Goal: Transaction & Acquisition: Purchase product/service

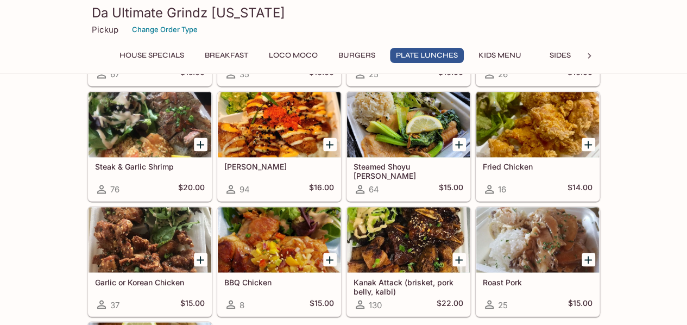
scroll to position [760, 0]
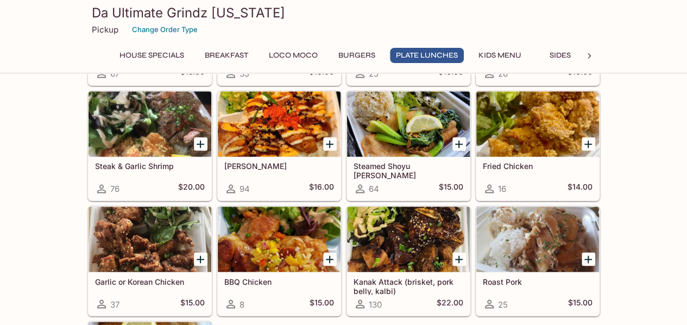
click at [287, 119] on div at bounding box center [279, 123] width 123 height 65
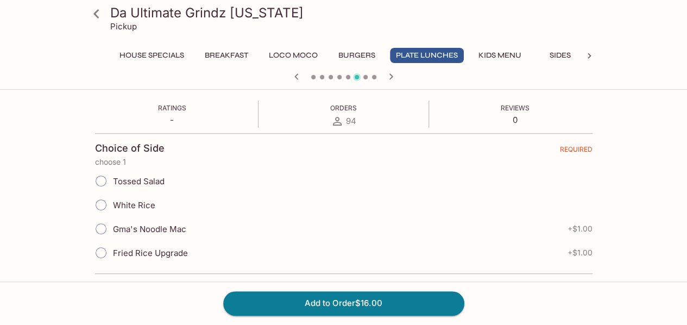
scroll to position [217, 0]
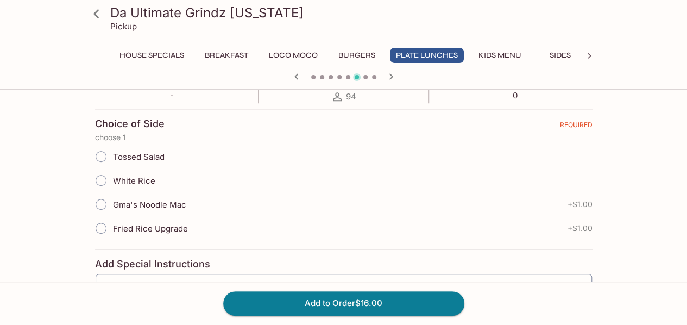
click at [131, 182] on span "White Rice" at bounding box center [134, 180] width 42 height 10
click at [103, 175] on input "White Rice" at bounding box center [101, 180] width 23 height 23
radio input "true"
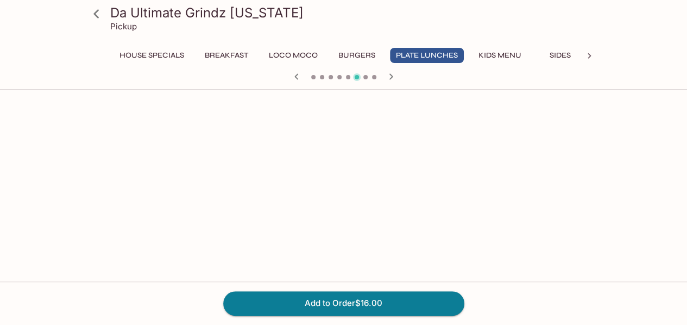
scroll to position [652, 0]
click at [375, 301] on button "Add to Order $16.00" at bounding box center [343, 303] width 241 height 24
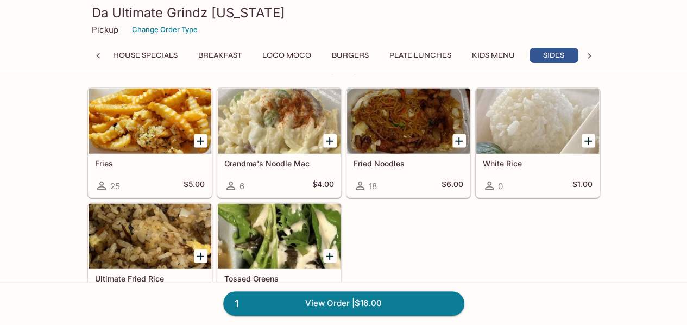
scroll to position [1303, 0]
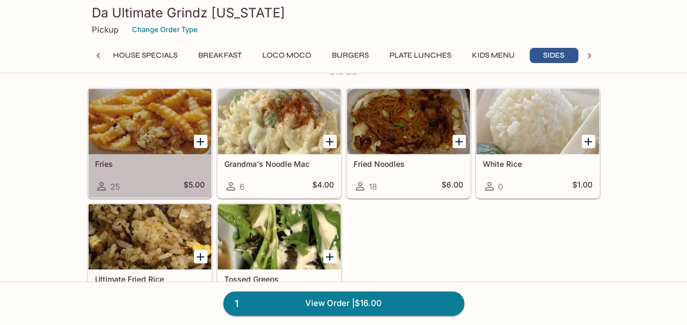
click at [185, 108] on div at bounding box center [150, 121] width 123 height 65
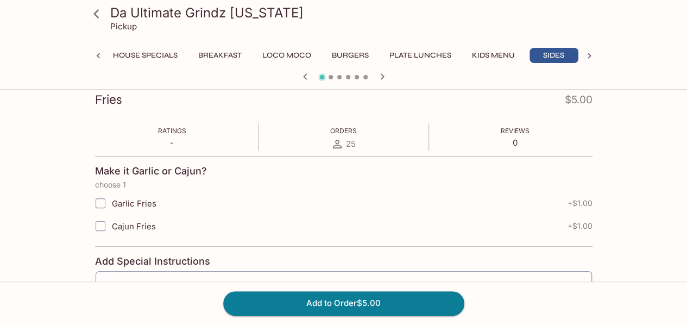
scroll to position [163, 0]
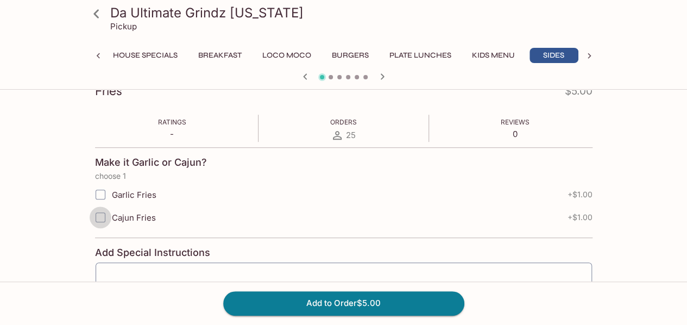
click at [102, 217] on input "Cajun Fries" at bounding box center [101, 217] width 22 height 22
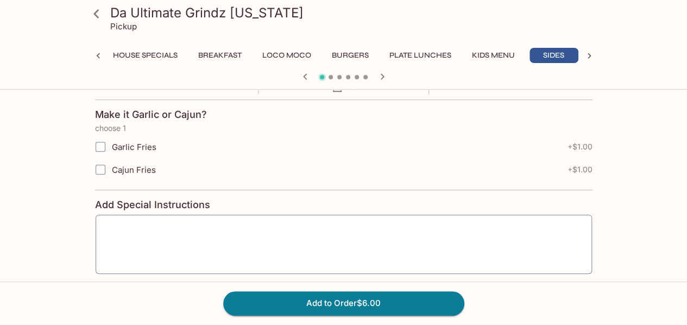
scroll to position [261, 0]
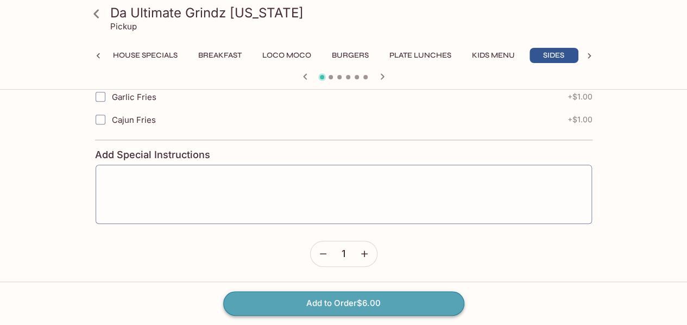
click at [318, 307] on button "Add to Order $6.00" at bounding box center [343, 303] width 241 height 24
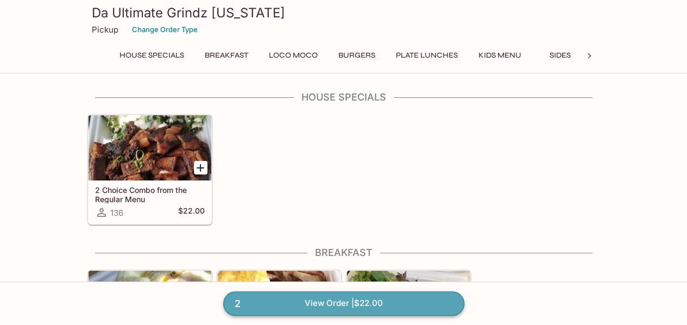
click at [336, 299] on link "2 View Order | $22.00" at bounding box center [343, 303] width 241 height 24
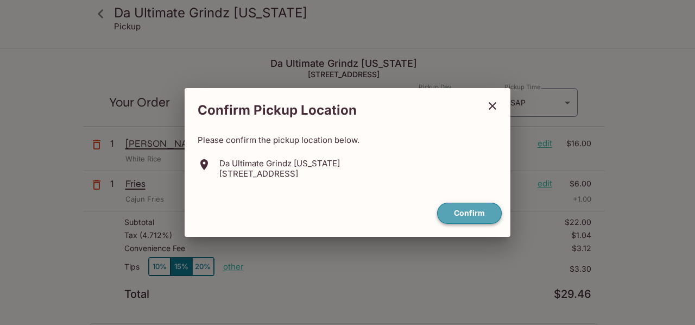
click at [468, 211] on button "Confirm" at bounding box center [469, 213] width 65 height 21
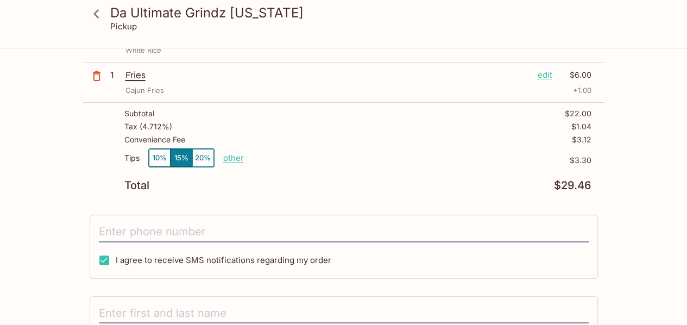
scroll to position [54, 0]
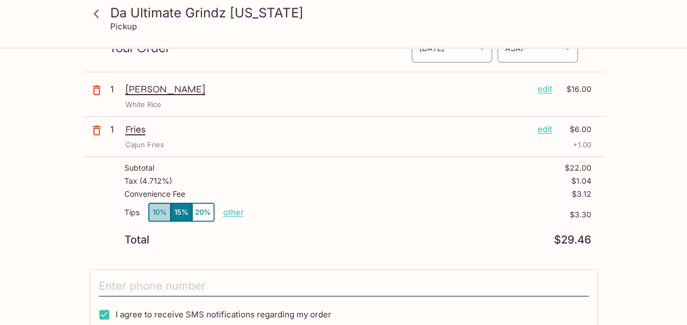
click at [152, 211] on button "10%" at bounding box center [160, 212] width 22 height 18
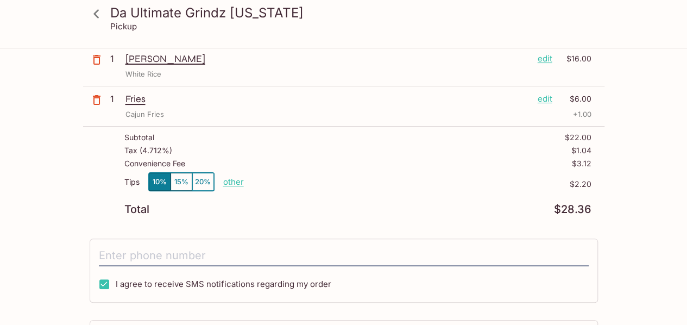
scroll to position [109, 0]
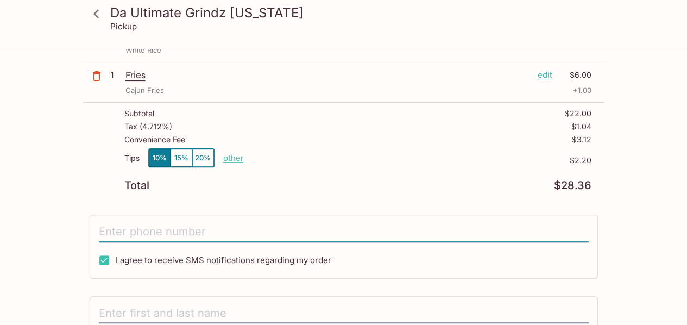
click at [260, 229] on input "tel" at bounding box center [344, 232] width 490 height 21
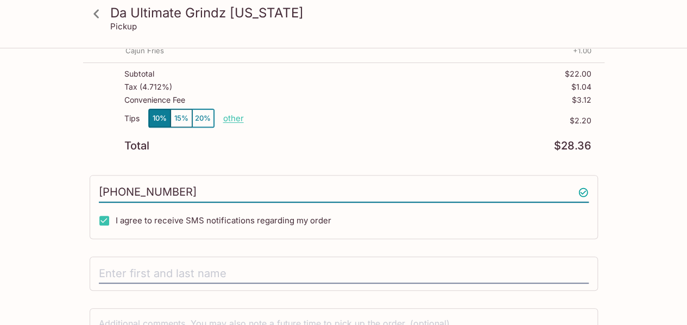
scroll to position [217, 0]
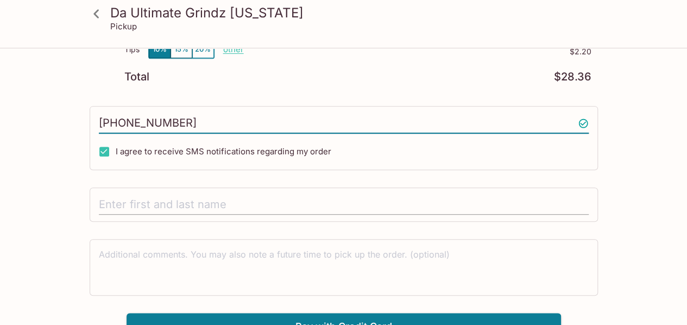
type input "[PHONE_NUMBER]"
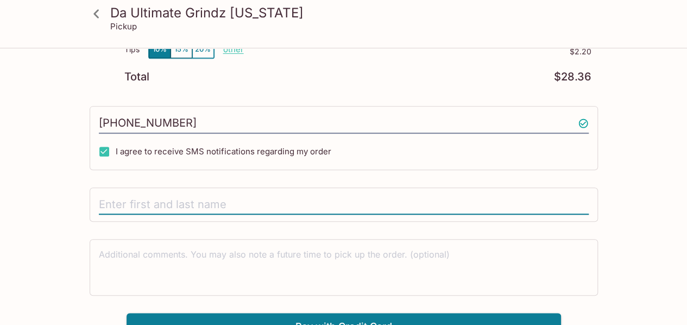
click at [247, 198] on input "text" at bounding box center [344, 204] width 490 height 21
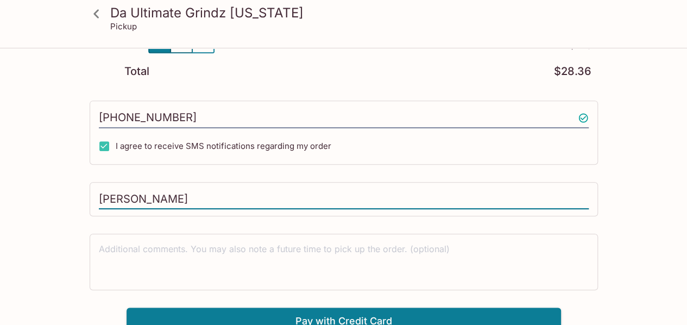
scroll to position [229, 0]
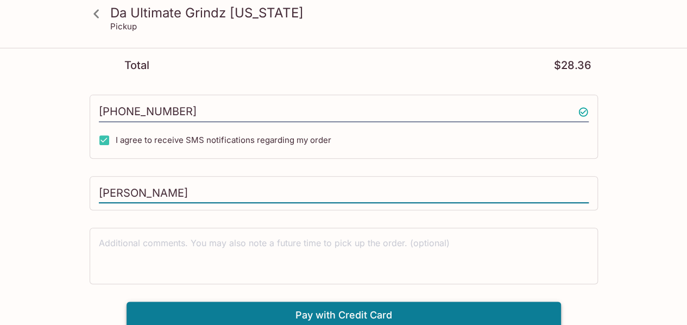
type input "[PERSON_NAME]"
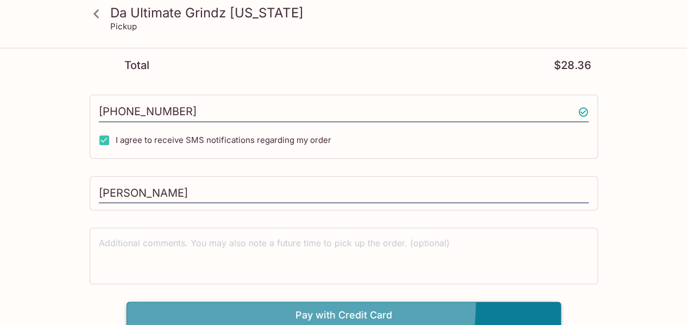
click at [311, 301] on button "Pay with Credit Card" at bounding box center [344, 314] width 434 height 27
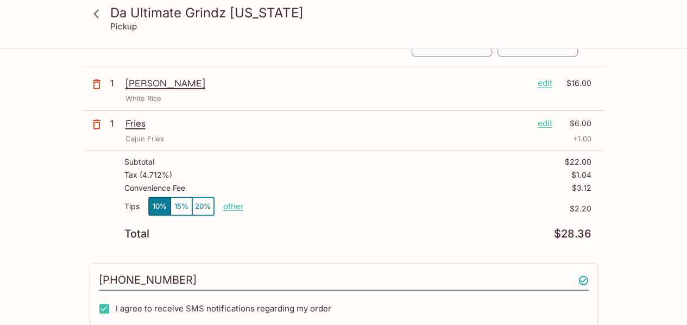
scroll to position [0, 0]
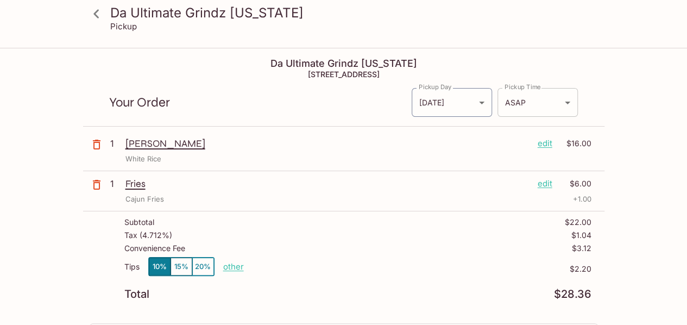
click at [538, 107] on body "Da Ultimate Grindz [US_STATE] Pickup Da Ultimate Grindz [US_STATE] [STREET_ADDR…" at bounding box center [343, 211] width 687 height 325
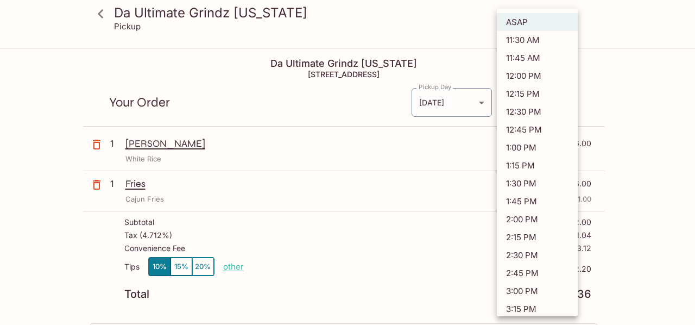
drag, startPoint x: 526, startPoint y: 278, endPoint x: 266, endPoint y: 162, distance: 284.7
click at [266, 162] on div at bounding box center [347, 162] width 695 height 325
click at [530, 111] on body "Da Ultimate Grindz [US_STATE] Pickup Da Ultimate Grindz [US_STATE] [STREET_ADDR…" at bounding box center [347, 211] width 695 height 325
click at [526, 285] on li "3:00 PM" at bounding box center [537, 291] width 81 height 18
type input "[DATE]T01:00:02.000000Z"
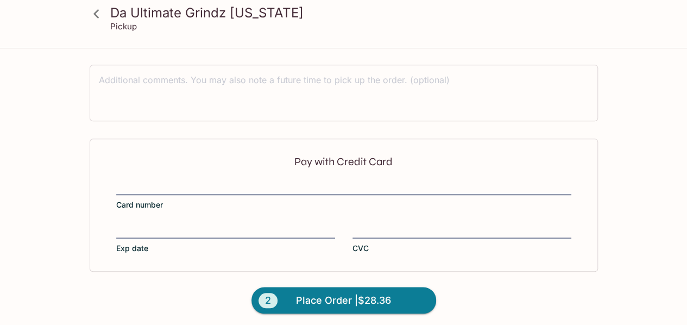
scroll to position [391, 0]
